Goal: Transaction & Acquisition: Purchase product/service

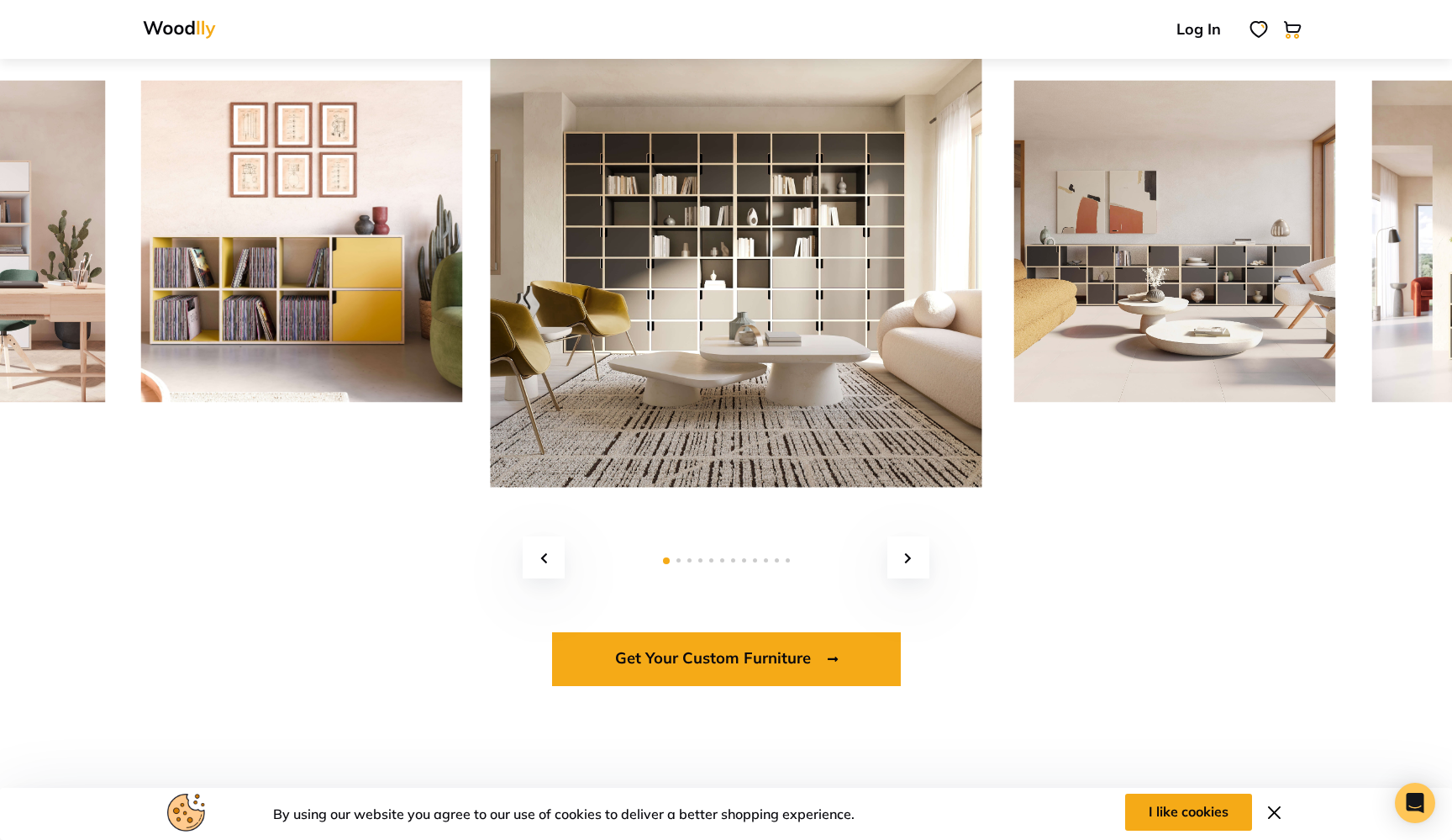
scroll to position [2955, 0]
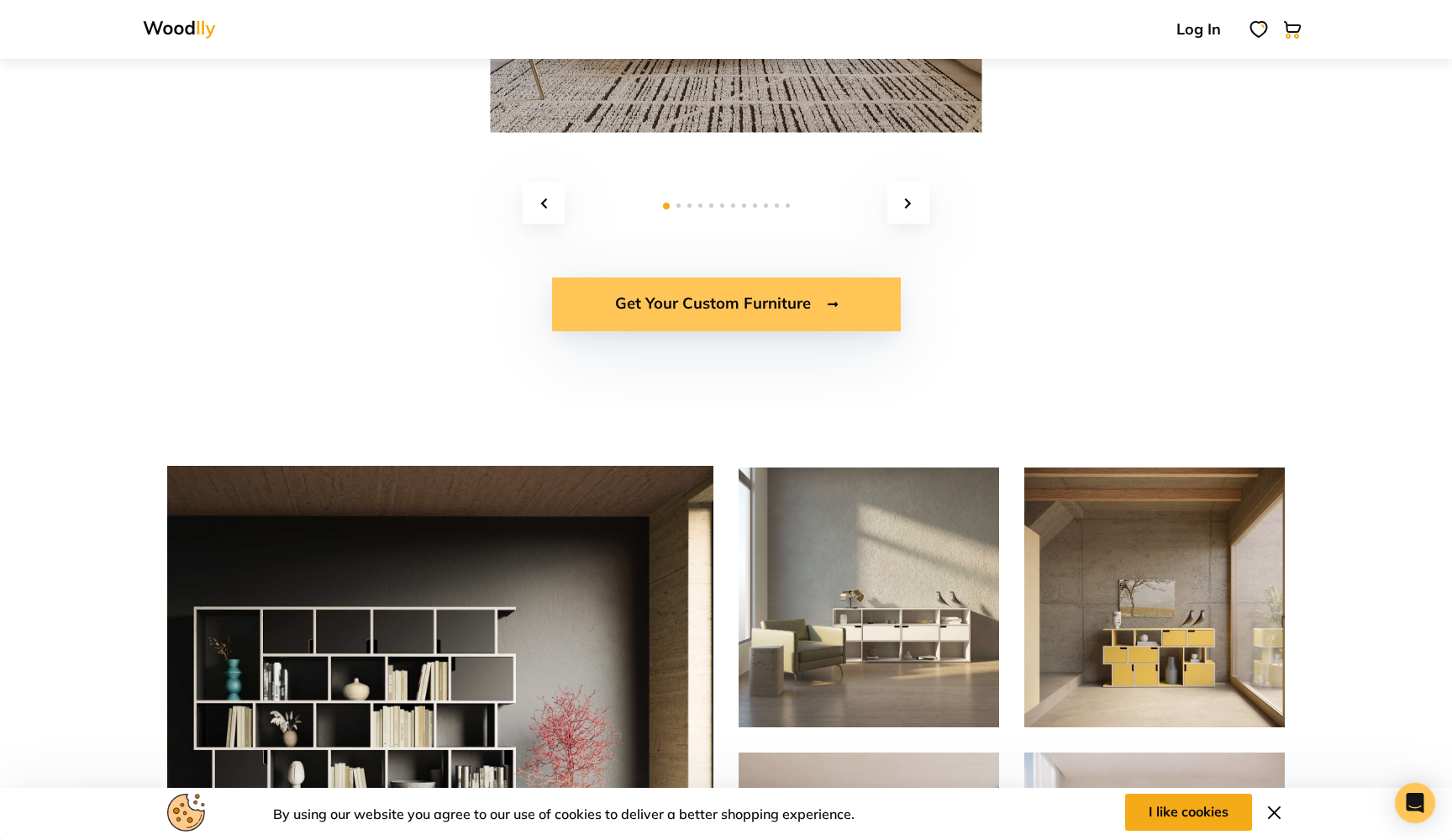
click at [748, 305] on link "Get Your Custom Furniture" at bounding box center [726, 304] width 349 height 54
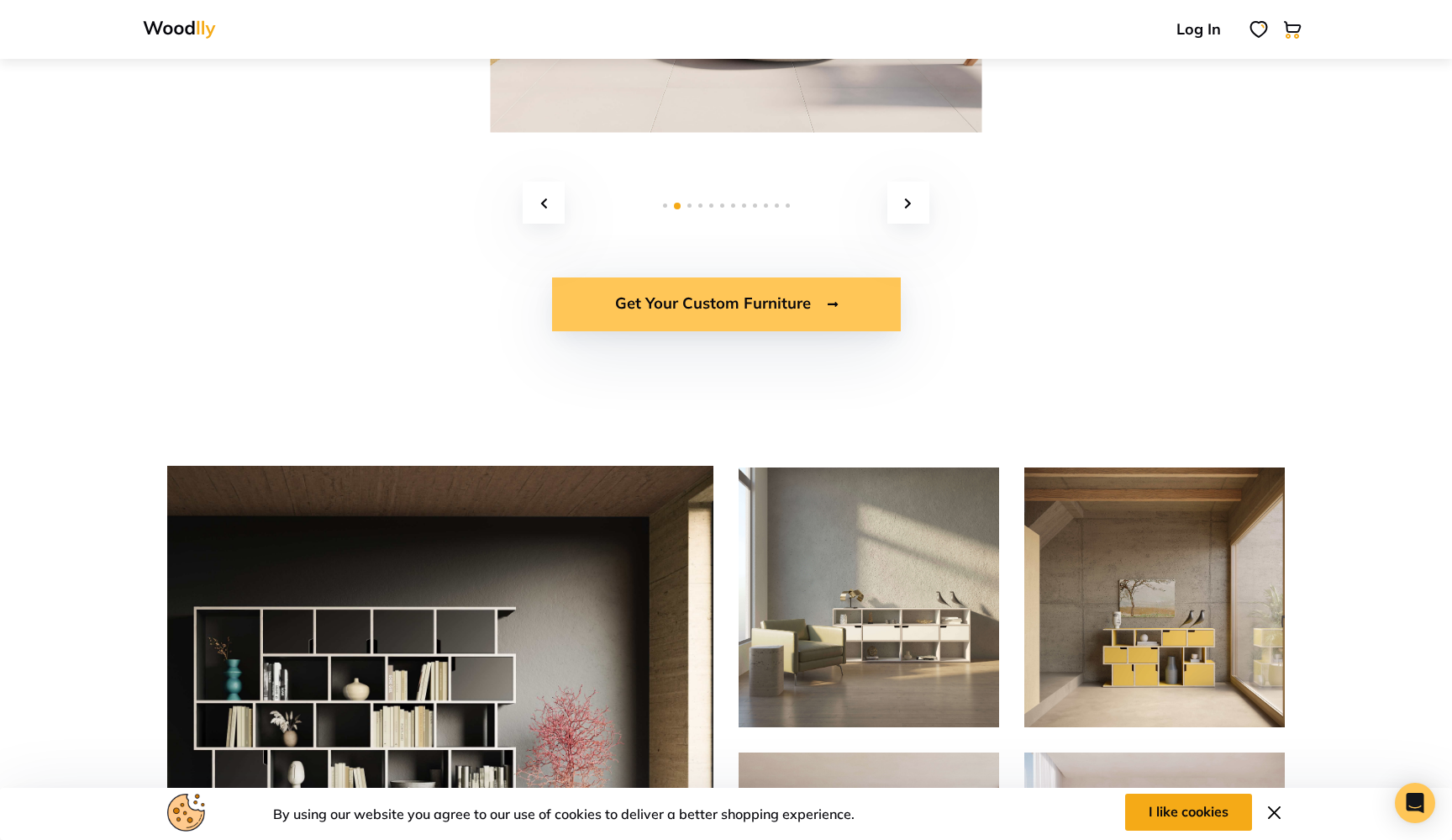
click at [758, 301] on link "Get Your Custom Furniture" at bounding box center [726, 304] width 349 height 54
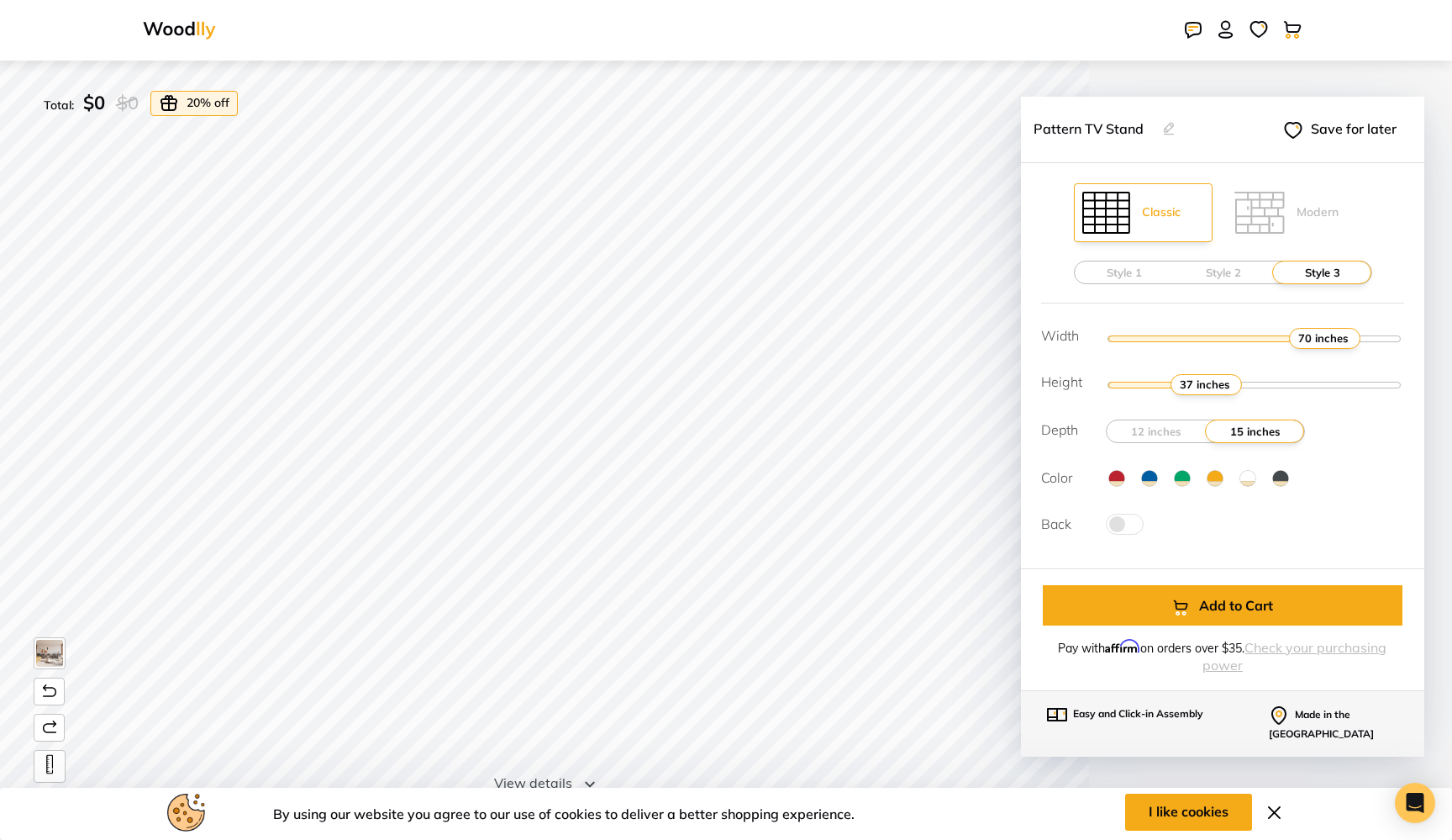
click at [1269, 387] on input "range" at bounding box center [1255, 383] width 298 height 25
type input "3"
click at [1205, 388] on input "range" at bounding box center [1255, 383] width 298 height 25
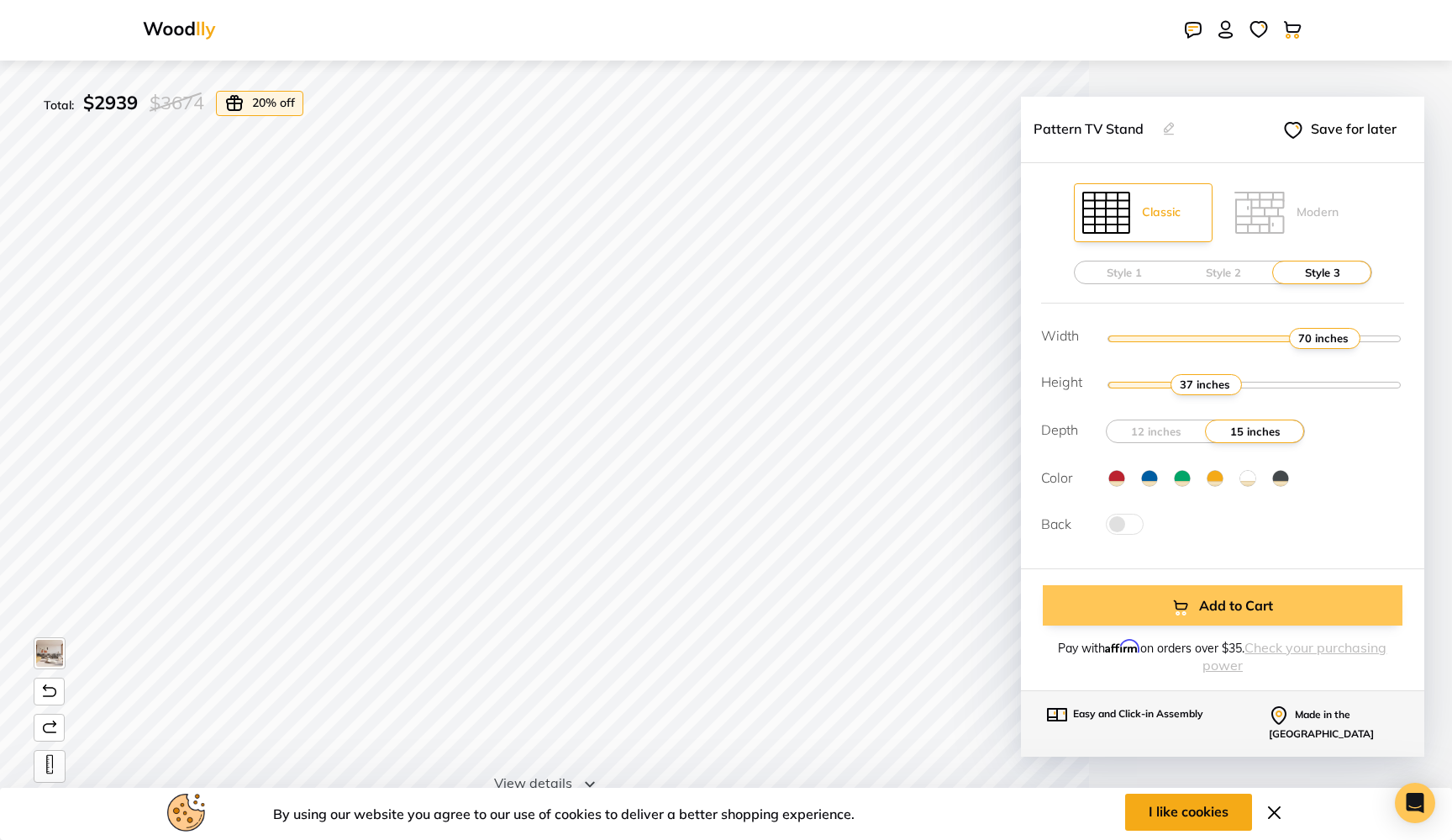
click at [1167, 597] on button "Add to Cart" at bounding box center [1223, 604] width 360 height 40
